Goal: Task Accomplishment & Management: Use online tool/utility

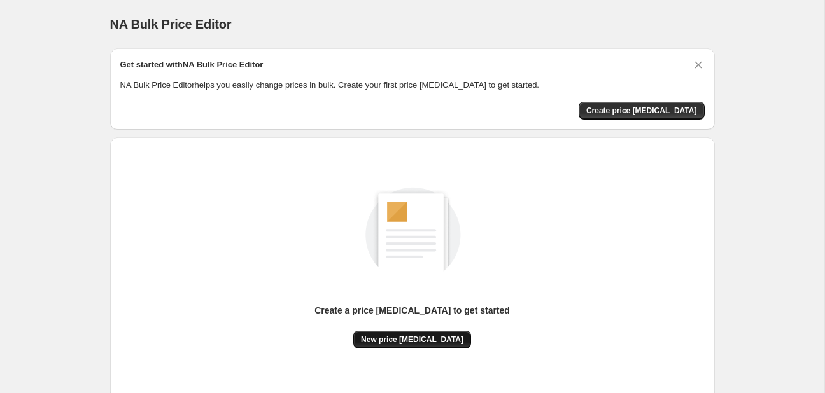
click at [445, 342] on span "New price [MEDICAL_DATA]" at bounding box center [412, 340] width 102 height 10
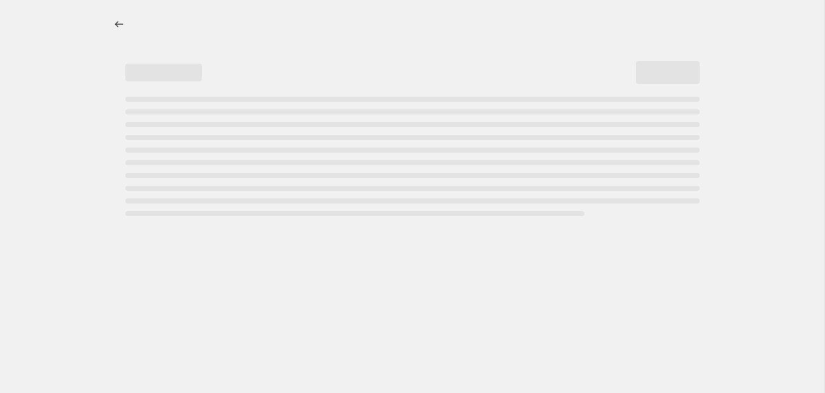
select select "percentage"
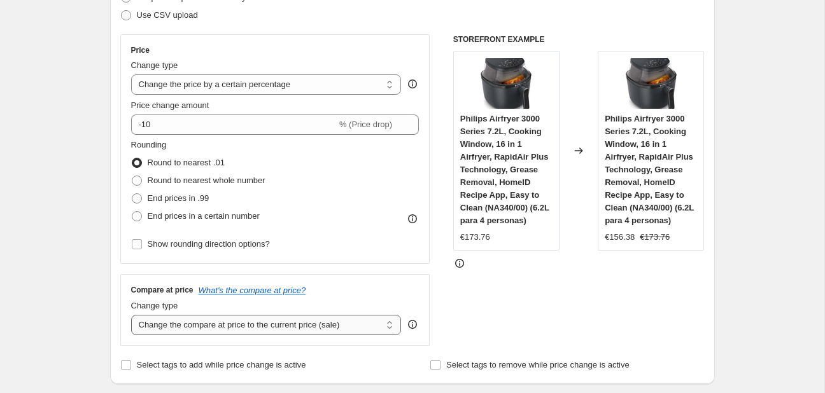
scroll to position [269, 0]
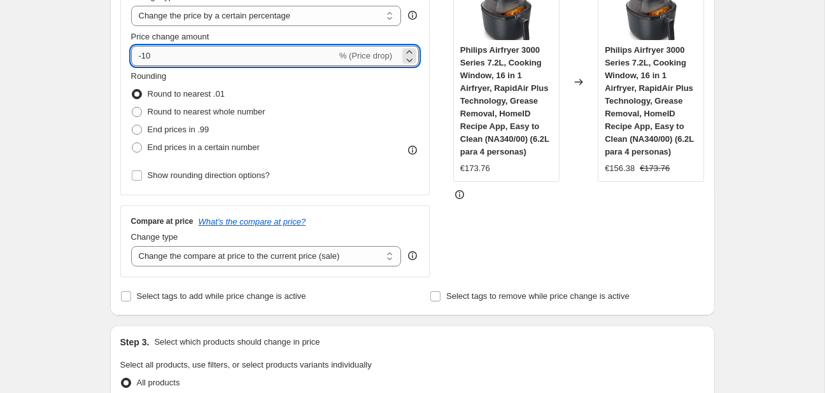
click at [237, 59] on input "-10" at bounding box center [234, 56] width 206 height 20
type input "-1"
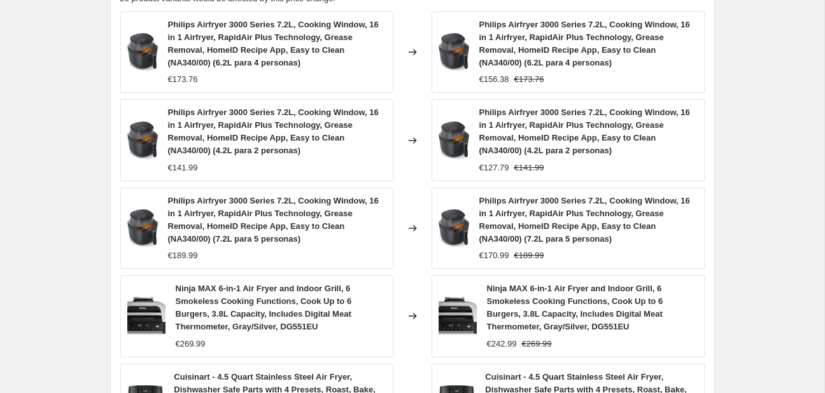
scroll to position [1025, 0]
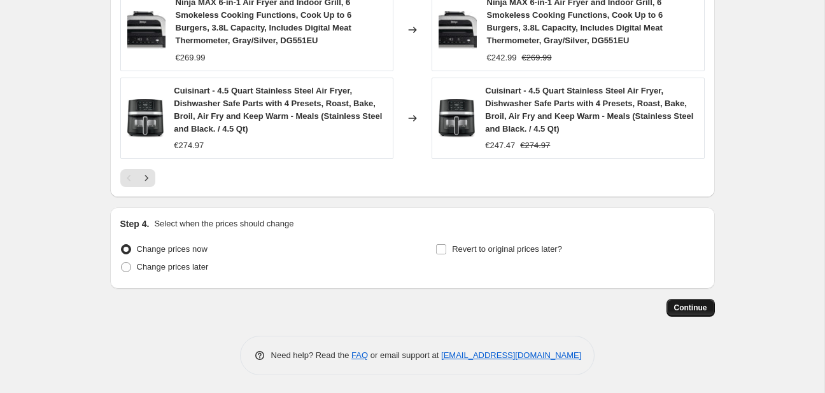
type input "-30"
click at [676, 301] on button "Continue" at bounding box center [690, 308] width 48 height 18
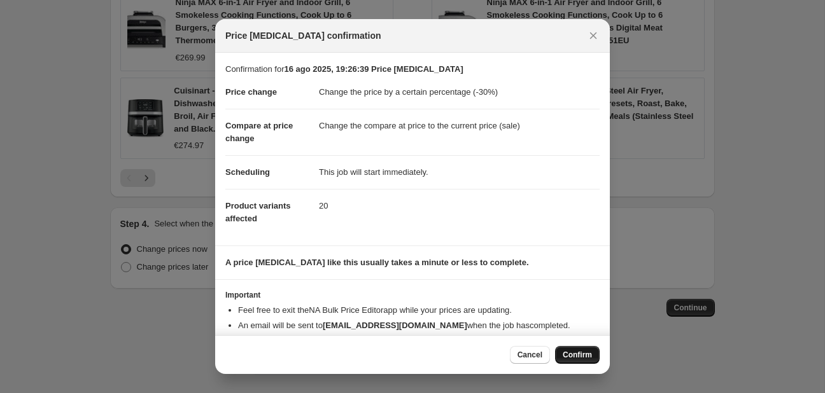
click at [578, 358] on span "Confirm" at bounding box center [576, 355] width 29 height 10
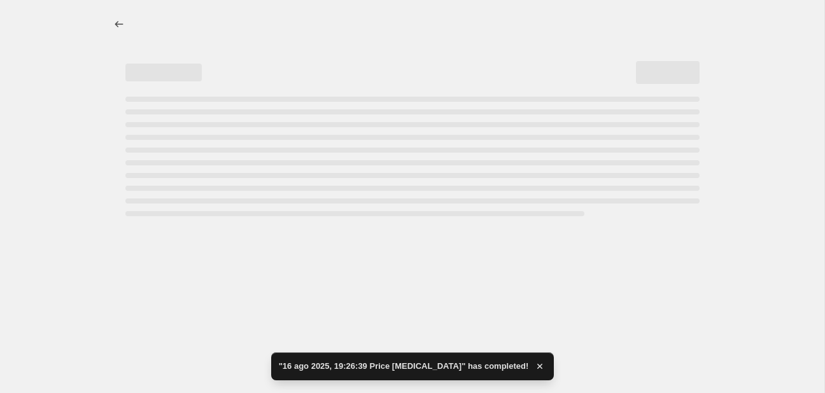
select select "percentage"
